Goal: Task Accomplishment & Management: Manage account settings

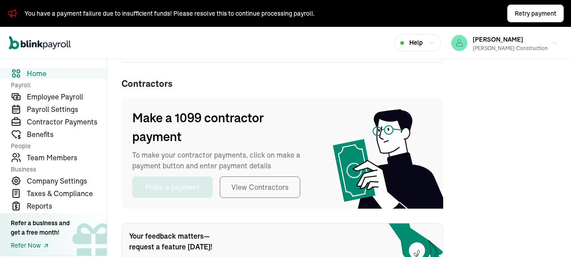
scroll to position [223, 0]
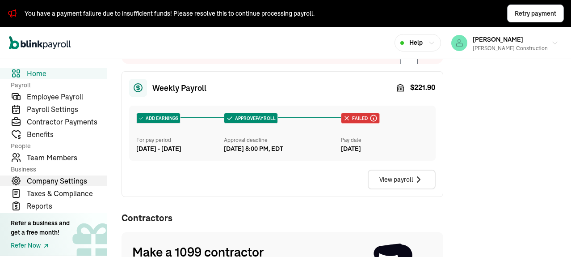
click at [62, 182] on span "Company Settings" at bounding box center [67, 180] width 80 height 11
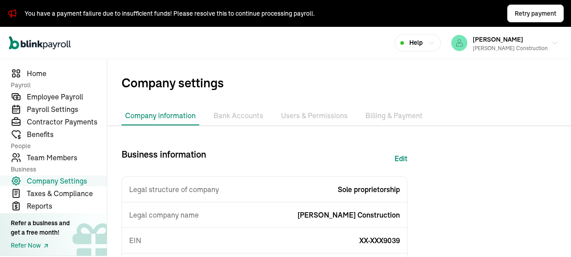
click at [248, 116] on li "Bank Accounts" at bounding box center [238, 115] width 57 height 19
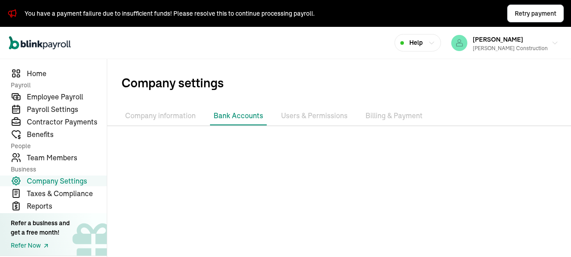
click at [328, 114] on li "Users & Permissions" at bounding box center [315, 115] width 74 height 19
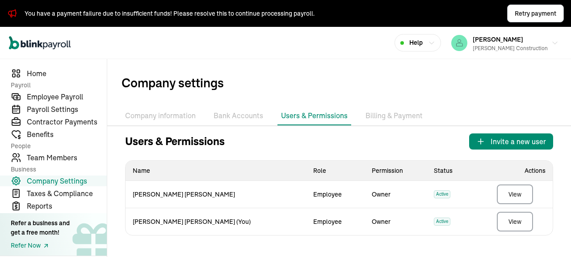
click at [240, 116] on li "Bank Accounts" at bounding box center [238, 115] width 57 height 19
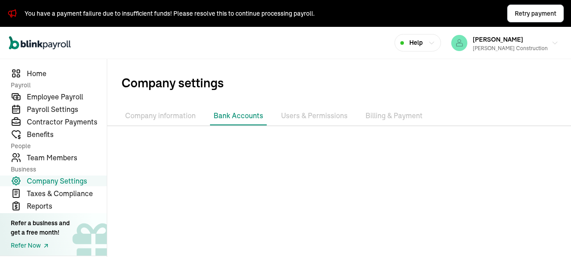
click at [158, 113] on li "Company information" at bounding box center [161, 115] width 78 height 19
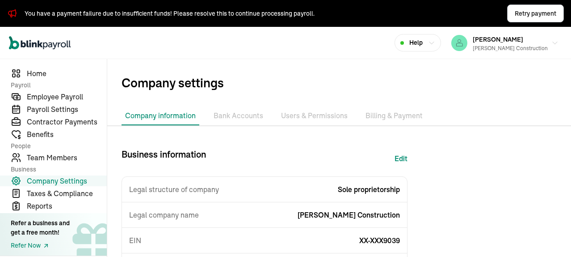
click at [231, 116] on li "Bank Accounts" at bounding box center [238, 115] width 57 height 19
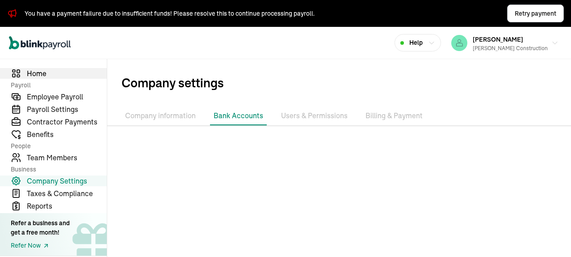
click at [38, 73] on span "Home" at bounding box center [67, 73] width 80 height 11
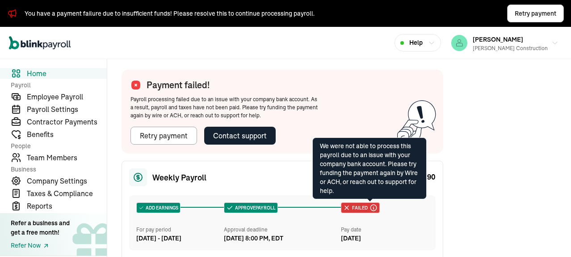
scroll to position [268, 0]
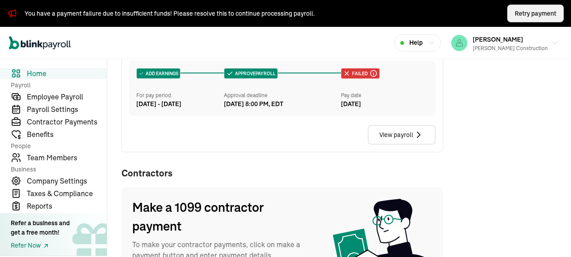
click at [518, 18] on button "Retry payment" at bounding box center [535, 13] width 57 height 18
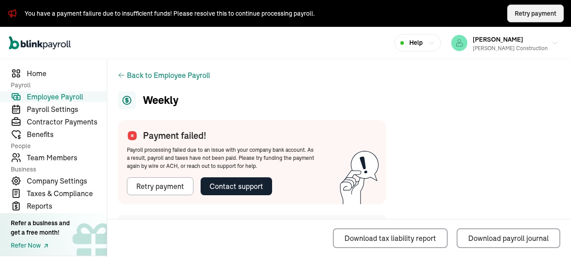
scroll to position [89, 0]
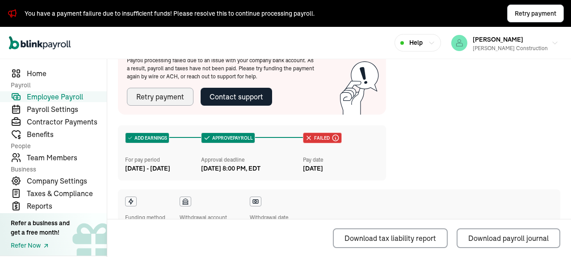
click at [157, 97] on div "Retry payment" at bounding box center [160, 96] width 48 height 11
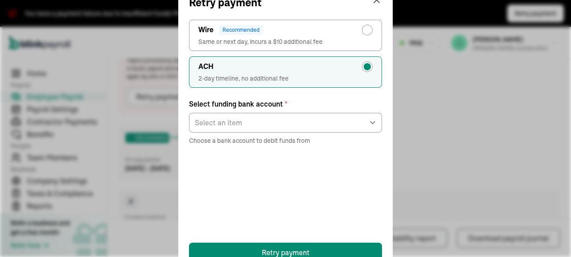
click at [425, 116] on div "Retry payment ACH 2-day timeline, no additional fee Wire Recommended Same or ne…" at bounding box center [285, 128] width 571 height 257
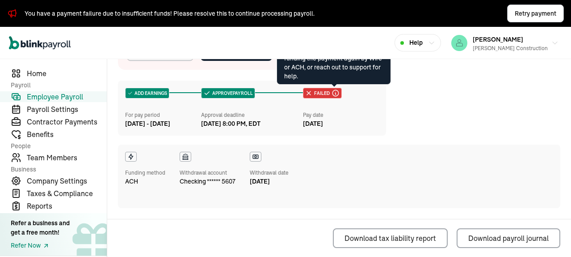
scroll to position [0, 0]
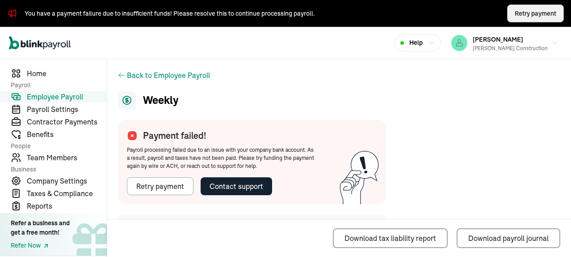
click at [534, 9] on span "Retry payment" at bounding box center [536, 13] width 42 height 9
click at [529, 12] on span "Retry payment" at bounding box center [536, 13] width 42 height 9
click at [172, 192] on button "Retry payment" at bounding box center [160, 186] width 67 height 18
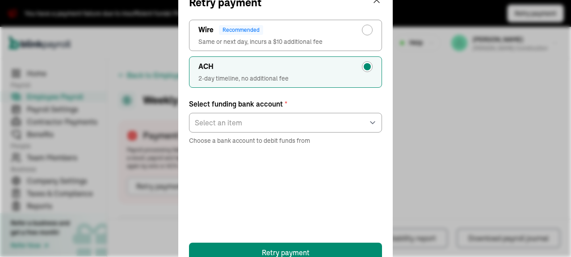
click at [363, 29] on div "radio-group" at bounding box center [367, 30] width 11 height 11
click at [366, 29] on input "Wire Recommended Same or next day, incurs a $10 additional fee" at bounding box center [369, 27] width 7 height 7
radio input "true"
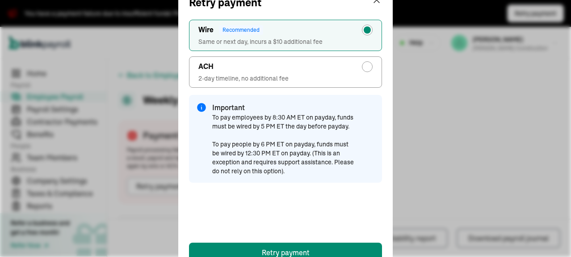
click at [367, 66] on div "radio-group" at bounding box center [367, 66] width 7 height 7
click at [367, 66] on input "ACH 2-day timeline, no additional fee" at bounding box center [369, 64] width 7 height 7
radio input "true"
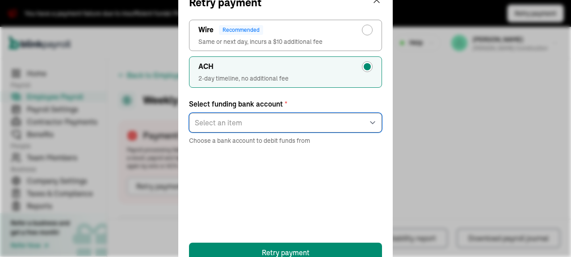
click at [269, 127] on select "Select an item checking ****5607" at bounding box center [285, 123] width 193 height 20
click at [274, 121] on select "Select an item checking ****5607" at bounding box center [285, 123] width 193 height 20
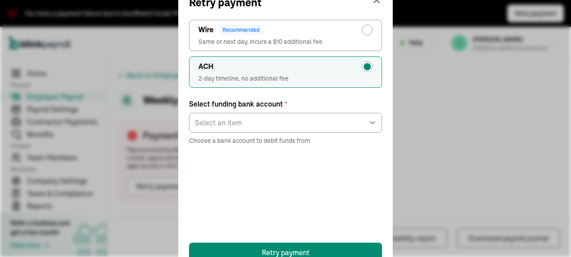
click at [367, 32] on div "radio-group" at bounding box center [367, 29] width 7 height 7
click at [367, 31] on input "Wire Recommended Same or next day, incurs a $10 additional fee" at bounding box center [369, 27] width 7 height 7
radio input "true"
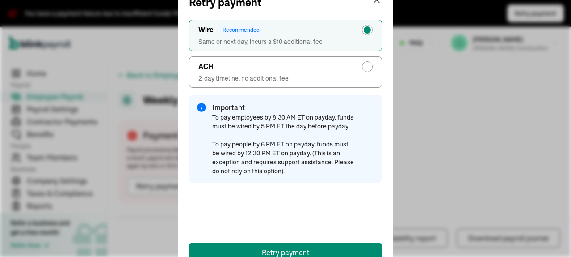
click at [430, 116] on div "Retry payment ACH 2-day timeline, no additional fee Wire Recommended Same or ne…" at bounding box center [285, 128] width 571 height 257
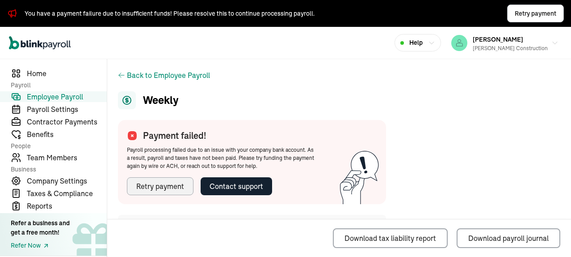
click at [157, 185] on div "Retry payment" at bounding box center [160, 186] width 48 height 11
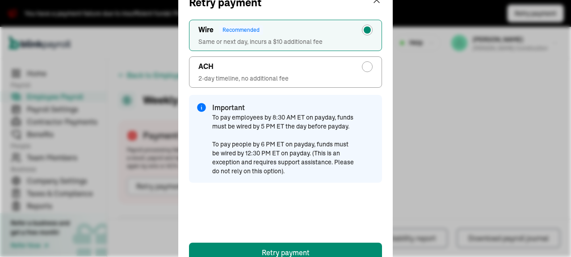
click at [493, 111] on div "Retry payment ACH 2-day timeline, no additional fee Wire Recommended Same or ne…" at bounding box center [285, 128] width 571 height 257
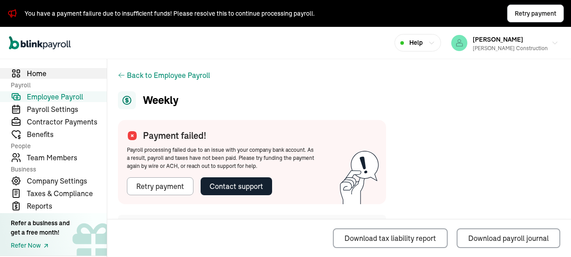
click at [43, 76] on span "Home" at bounding box center [67, 73] width 80 height 11
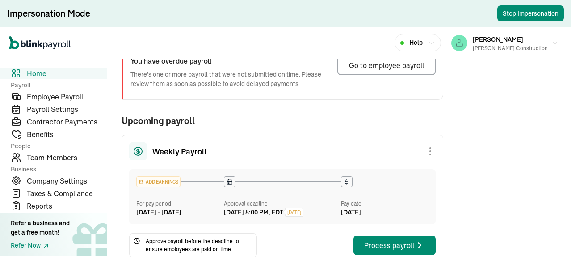
scroll to position [134, 0]
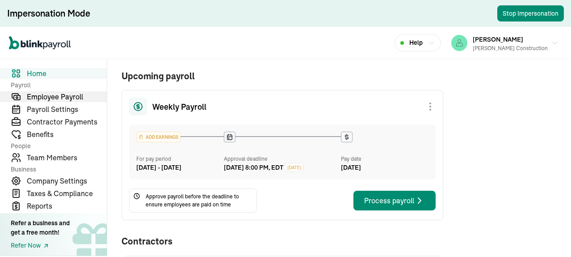
click at [58, 93] on span "Employee Payroll" at bounding box center [67, 96] width 80 height 11
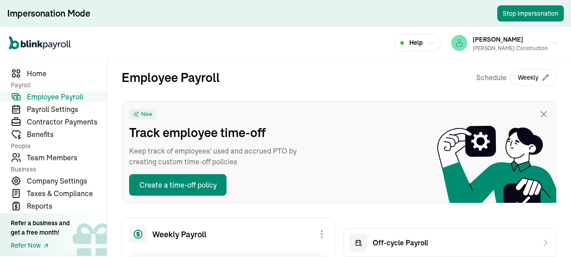
scroll to position [179, 0]
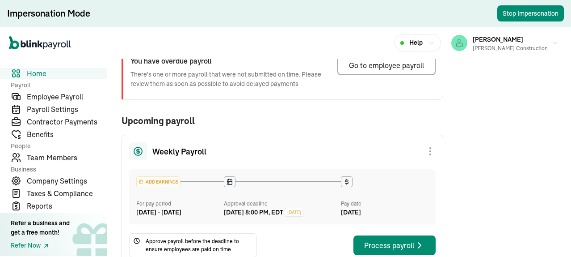
scroll to position [134, 0]
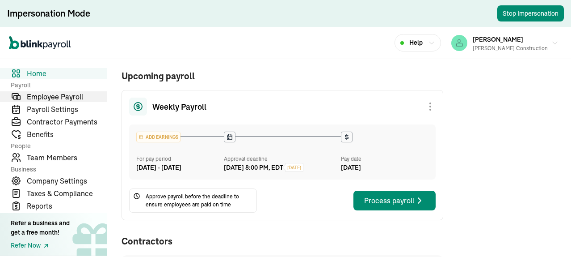
click at [58, 93] on span "Employee Payroll" at bounding box center [67, 96] width 80 height 11
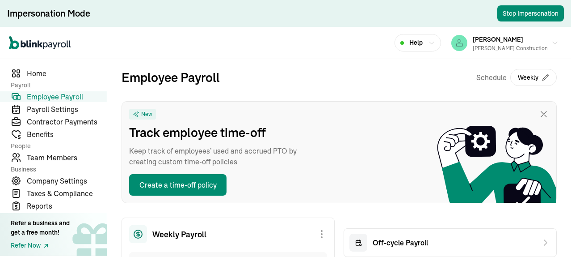
scroll to position [179, 0]
